Goal: Find contact information: Obtain details needed to contact an individual or organization

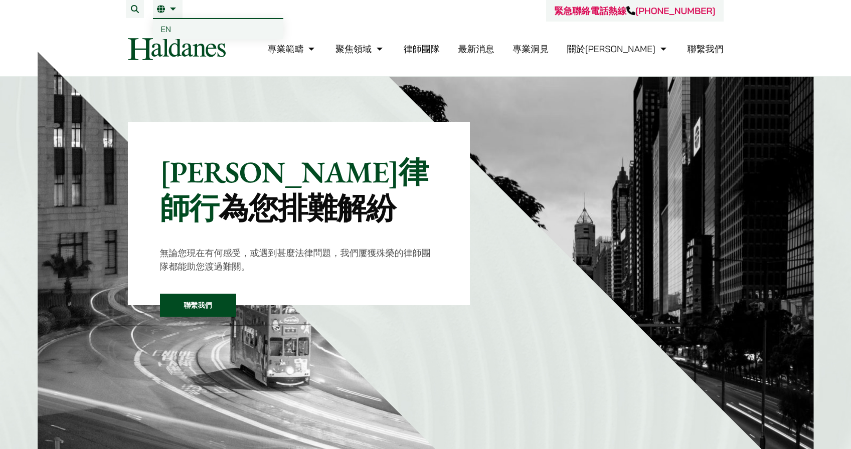
click at [166, 26] on span "EN" at bounding box center [166, 29] width 11 height 10
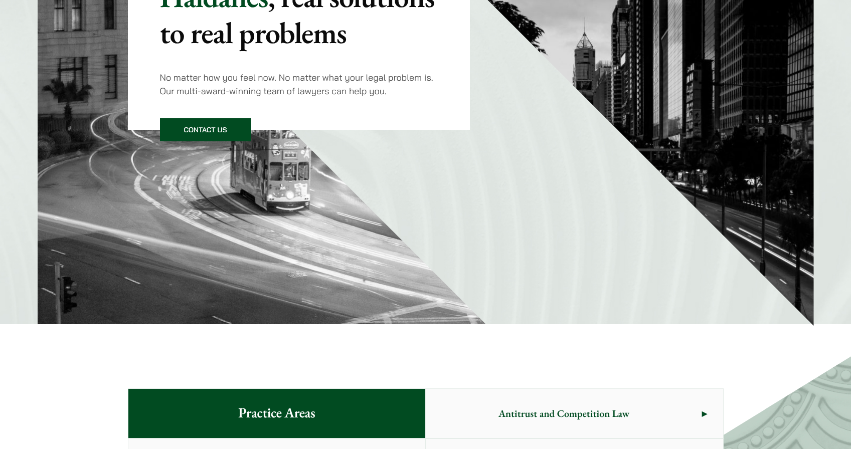
scroll to position [174, 0]
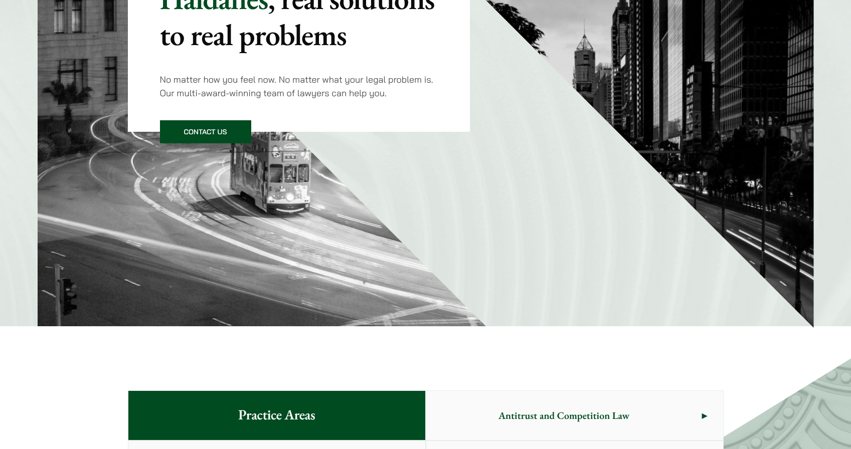
click at [196, 135] on link "Contact Us" at bounding box center [205, 131] width 91 height 23
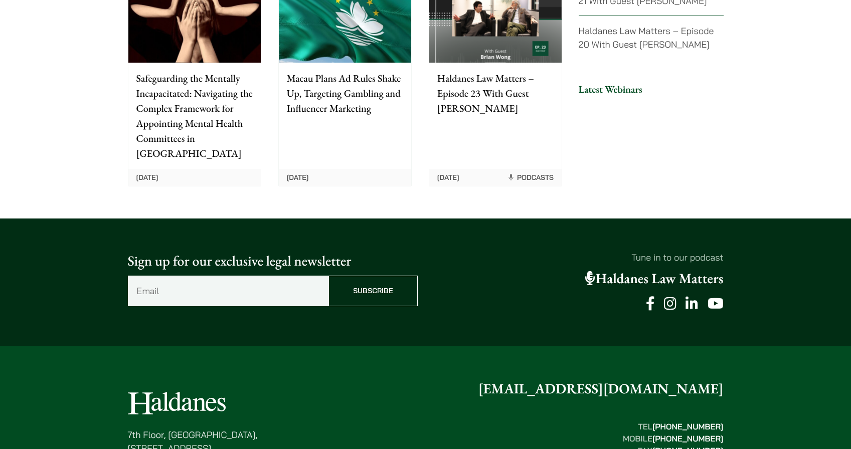
scroll to position [2558, 0]
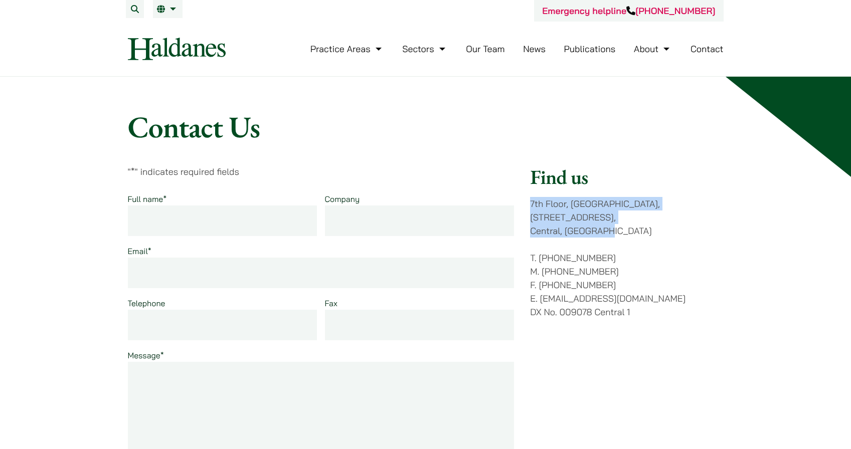
drag, startPoint x: 530, startPoint y: 204, endPoint x: 610, endPoint y: 220, distance: 81.8
click at [610, 220] on p "[STREET_ADDRESS]" at bounding box center [626, 217] width 193 height 41
copy p "[STREET_ADDRESS]"
